Goal: Information Seeking & Learning: Learn about a topic

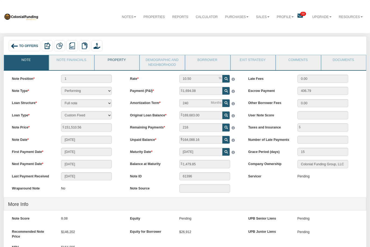
click at [125, 63] on link "Property" at bounding box center [117, 61] width 44 height 13
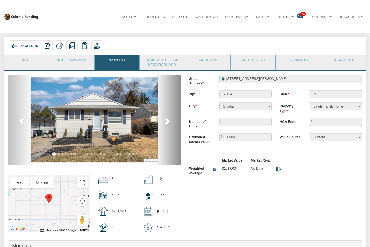
click at [169, 124] on span at bounding box center [167, 121] width 8 height 8
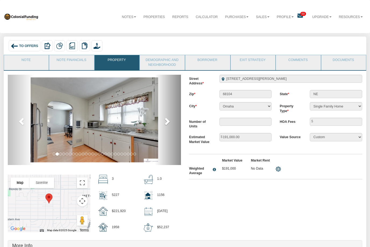
click at [167, 123] on span at bounding box center [167, 121] width 8 height 8
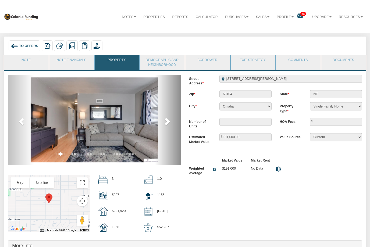
click at [167, 121] on span at bounding box center [167, 121] width 8 height 8
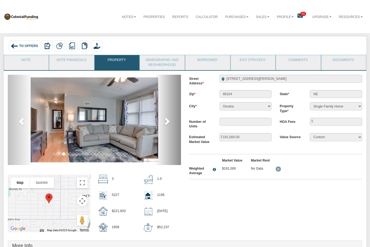
click at [166, 122] on span at bounding box center [167, 121] width 8 height 8
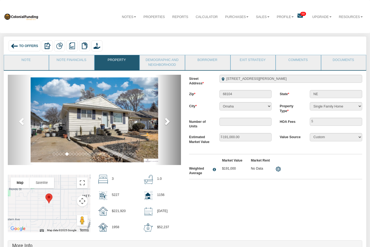
click at [168, 123] on span at bounding box center [167, 121] width 8 height 8
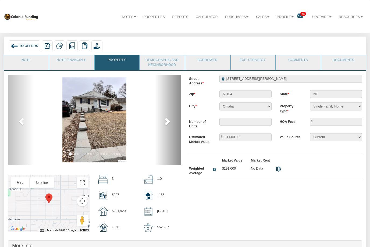
click at [168, 122] on span at bounding box center [167, 121] width 8 height 8
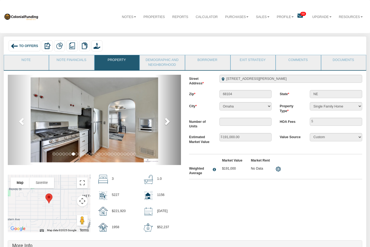
click at [168, 123] on span at bounding box center [167, 121] width 8 height 8
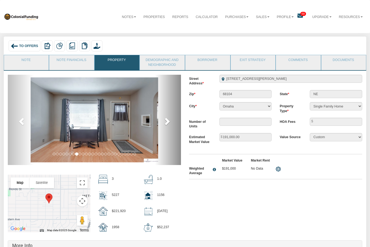
click at [168, 123] on span at bounding box center [167, 121] width 8 height 8
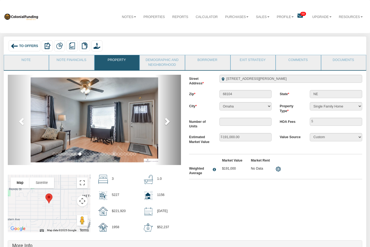
click at [167, 125] on span at bounding box center [167, 121] width 8 height 8
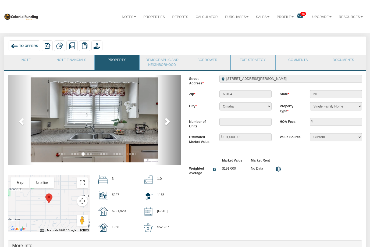
click at [168, 123] on span at bounding box center [167, 121] width 8 height 8
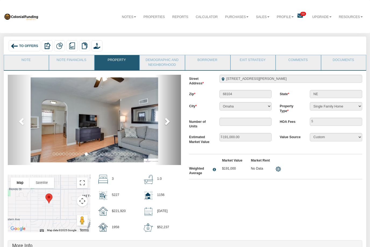
click at [170, 121] on span at bounding box center [167, 121] width 8 height 8
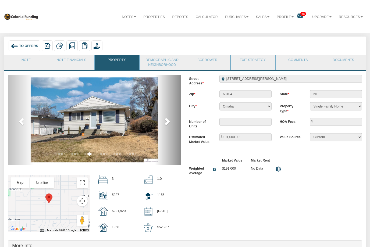
click at [172, 121] on link "next" at bounding box center [168, 120] width 26 height 91
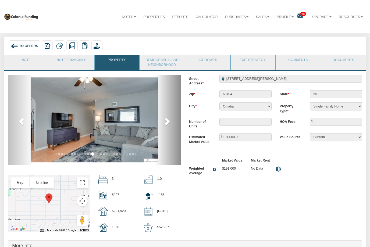
click at [170, 122] on span at bounding box center [167, 121] width 8 height 8
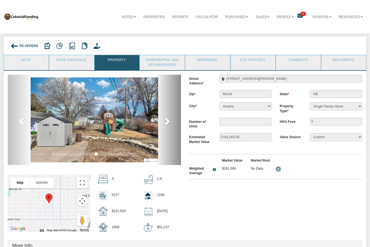
click at [170, 123] on span at bounding box center [167, 121] width 8 height 8
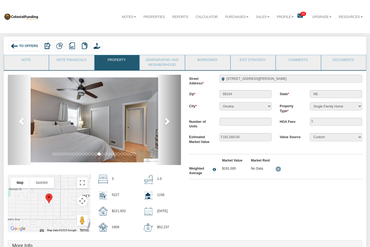
click at [170, 124] on span at bounding box center [167, 121] width 8 height 8
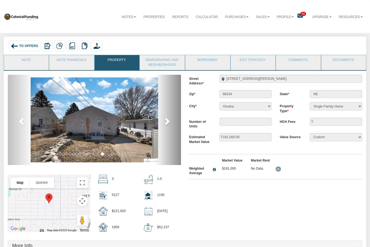
click at [169, 125] on span at bounding box center [167, 121] width 8 height 8
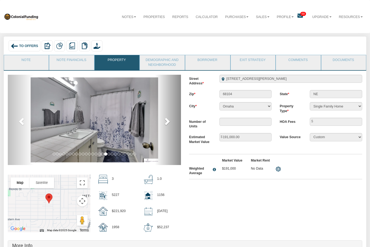
click at [171, 123] on link "next" at bounding box center [168, 120] width 26 height 91
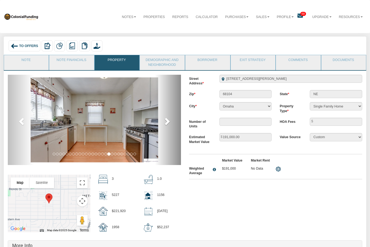
click at [171, 123] on link "next" at bounding box center [168, 120] width 26 height 91
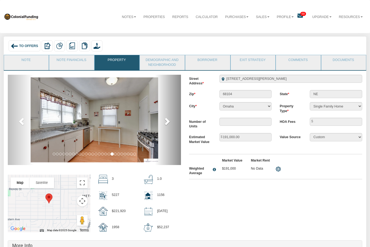
click at [171, 123] on link "next" at bounding box center [168, 120] width 26 height 91
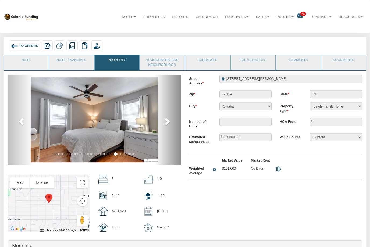
click at [171, 122] on link "next" at bounding box center [168, 120] width 26 height 91
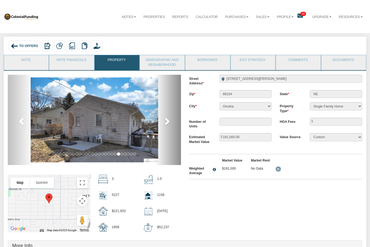
click at [171, 122] on link "next" at bounding box center [168, 120] width 26 height 91
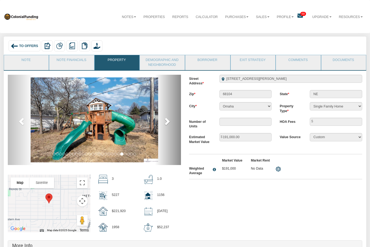
click at [171, 122] on link "next" at bounding box center [168, 120] width 26 height 91
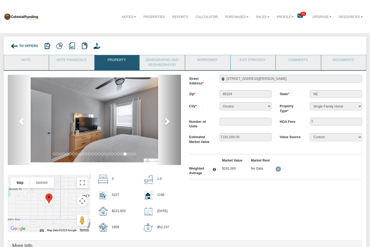
click at [171, 122] on link "next" at bounding box center [168, 120] width 26 height 91
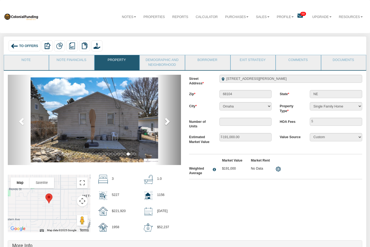
click at [171, 123] on link "next" at bounding box center [168, 120] width 26 height 91
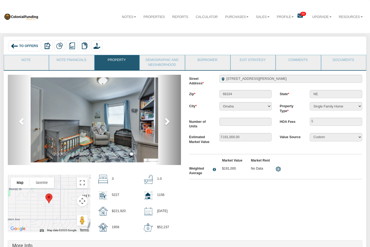
click at [171, 122] on link "next" at bounding box center [168, 120] width 26 height 91
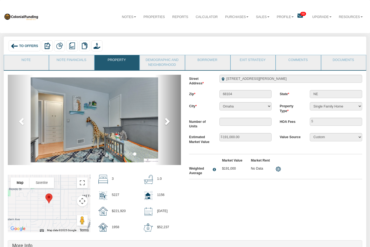
click at [172, 125] on link "next" at bounding box center [168, 120] width 26 height 91
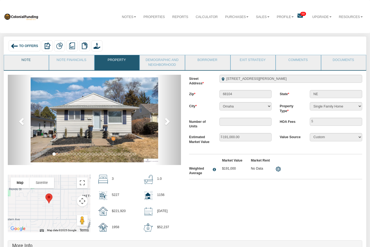
click at [33, 62] on link "Note" at bounding box center [26, 61] width 44 height 13
